Goal: Find specific page/section: Find specific page/section

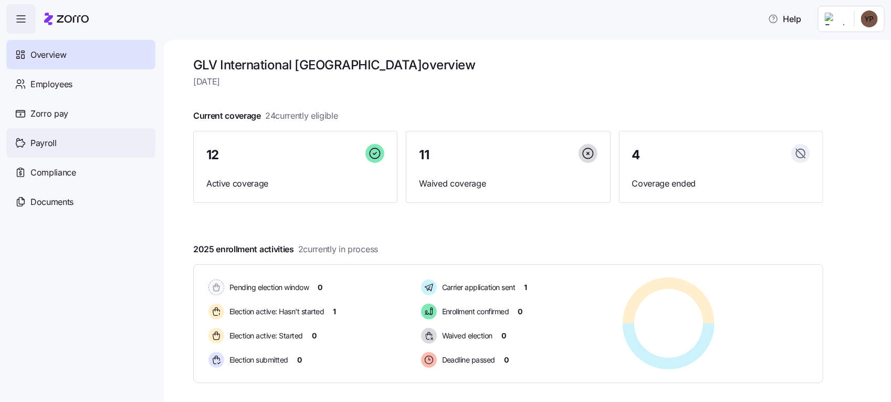
click at [65, 140] on div "Payroll" at bounding box center [80, 142] width 149 height 29
